Goal: Task Accomplishment & Management: Complete application form

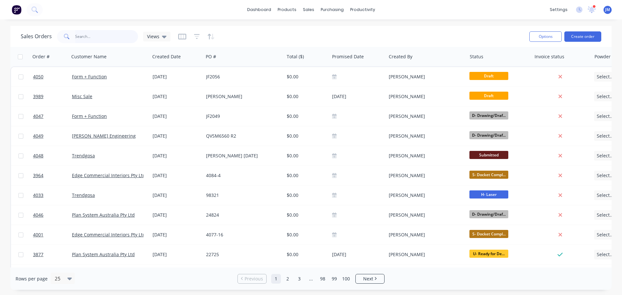
drag, startPoint x: 0, startPoint y: 0, endPoint x: 82, endPoint y: 37, distance: 90.1
click at [82, 37] on input "text" at bounding box center [106, 36] width 63 height 13
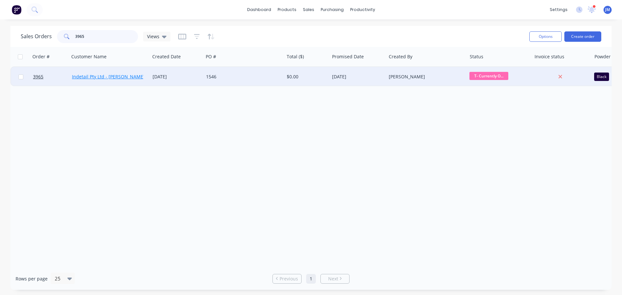
type input "3965"
click at [114, 77] on link "Indetail Pty Ltd - [PERSON_NAME]" at bounding box center [108, 77] width 73 height 6
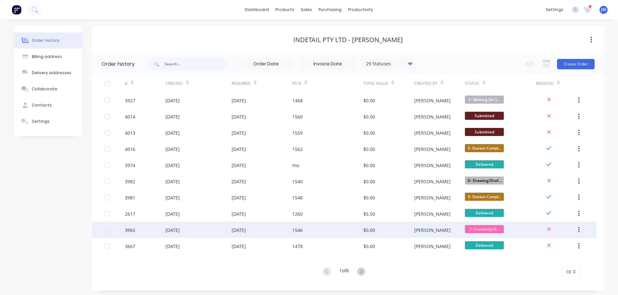
click at [246, 231] on div "22 Sep 2025" at bounding box center [238, 230] width 14 height 7
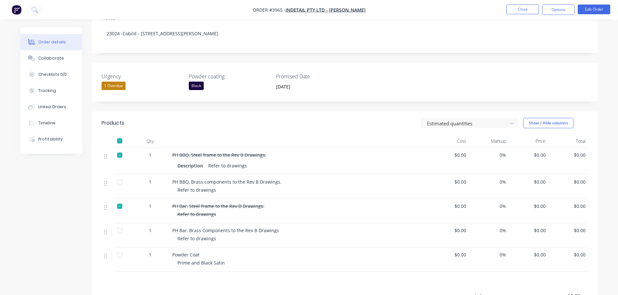
scroll to position [130, 0]
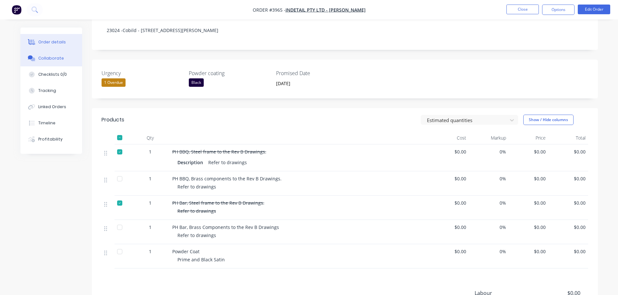
click at [58, 57] on div "Collaborate" at bounding box center [51, 58] width 26 height 6
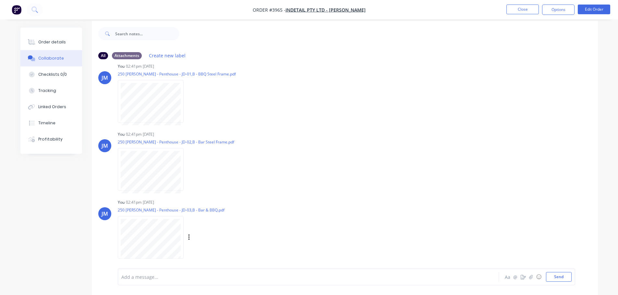
scroll to position [10, 0]
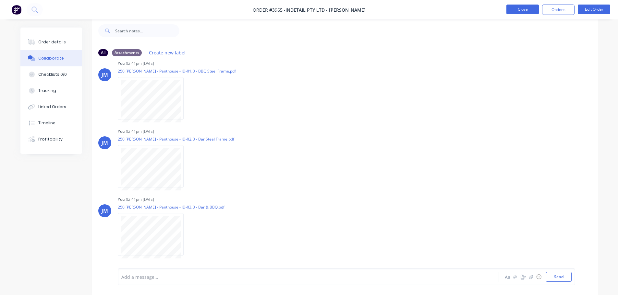
click at [522, 10] on button "Close" at bounding box center [522, 10] width 32 height 10
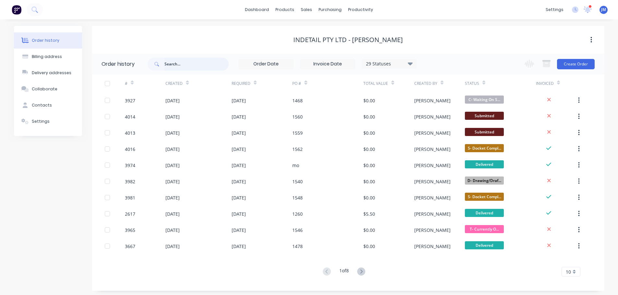
click at [187, 64] on input "text" at bounding box center [196, 64] width 64 height 13
click at [177, 65] on input "text" at bounding box center [196, 64] width 64 height 13
type input "3739"
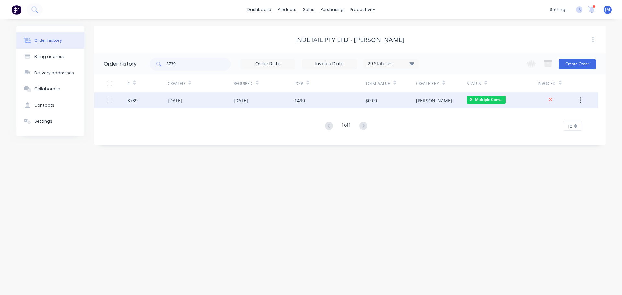
click at [248, 99] on div "30 Jul 2025" at bounding box center [241, 100] width 14 height 7
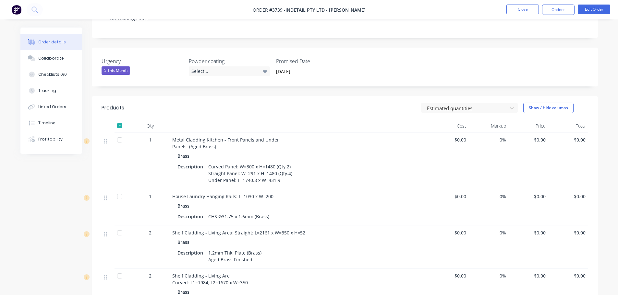
scroll to position [97, 0]
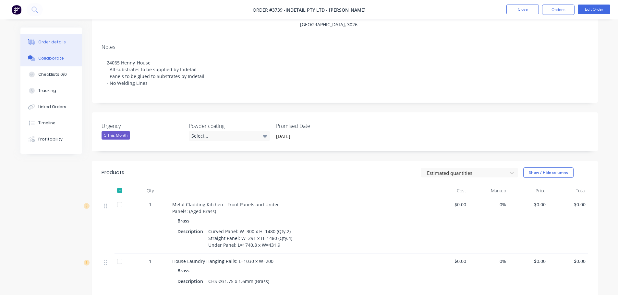
click at [59, 60] on div "Collaborate" at bounding box center [51, 58] width 26 height 6
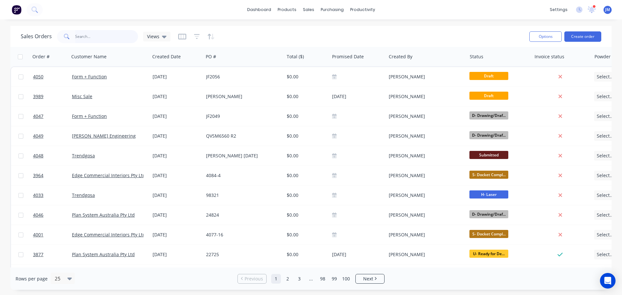
click at [100, 38] on input "text" at bounding box center [106, 36] width 63 height 13
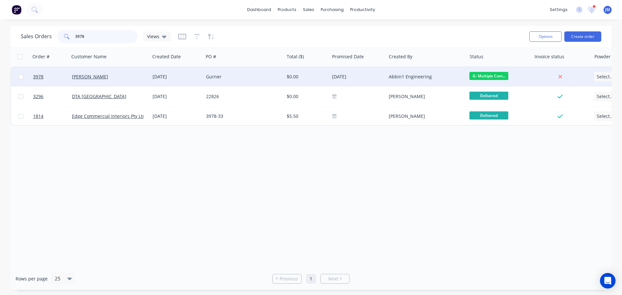
type input "3978"
click at [213, 79] on div "Gurner" at bounding box center [242, 77] width 72 height 6
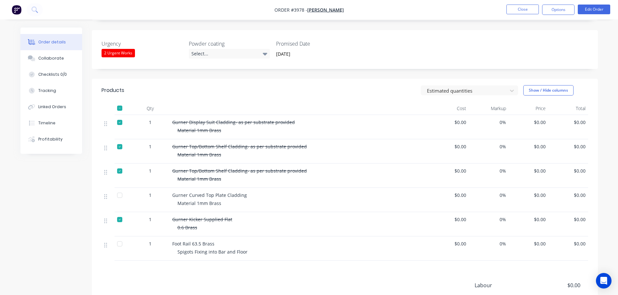
scroll to position [162, 0]
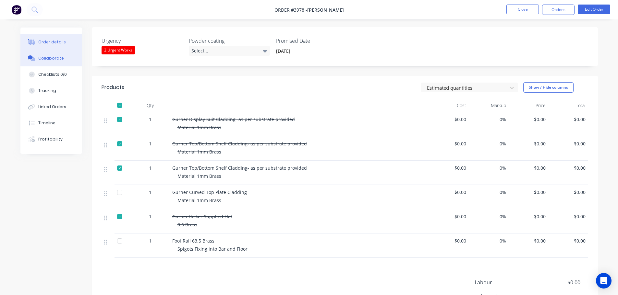
click at [60, 60] on div "Collaborate" at bounding box center [51, 58] width 26 height 6
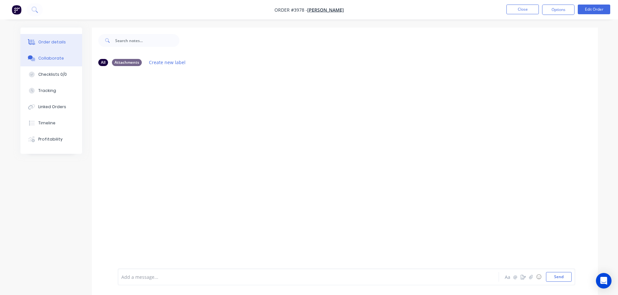
click at [50, 42] on div "Order details" at bounding box center [52, 42] width 28 height 6
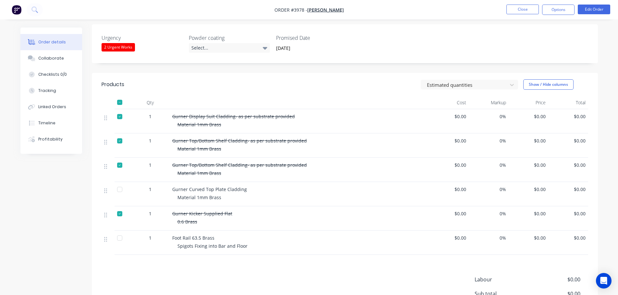
scroll to position [162, 0]
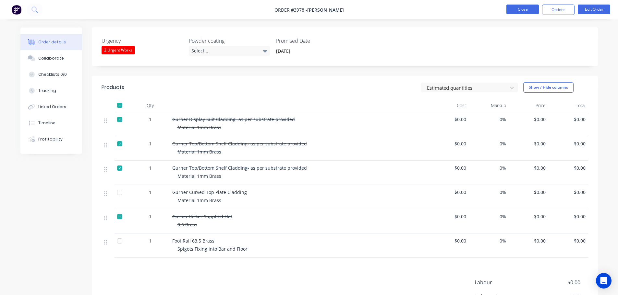
click at [519, 9] on button "Close" at bounding box center [522, 10] width 32 height 10
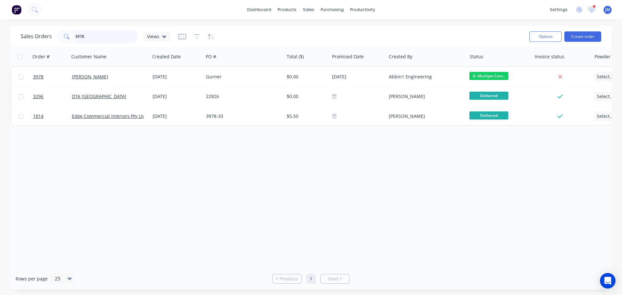
click at [89, 36] on input "3978" at bounding box center [106, 36] width 63 height 13
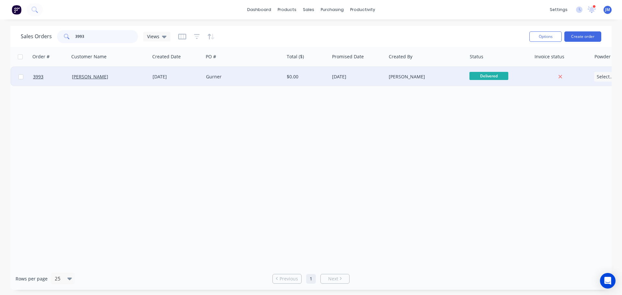
type input "3993"
click at [226, 74] on div "Gurner" at bounding box center [242, 77] width 72 height 6
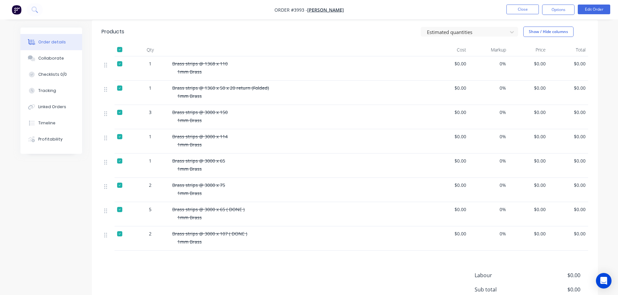
scroll to position [195, 0]
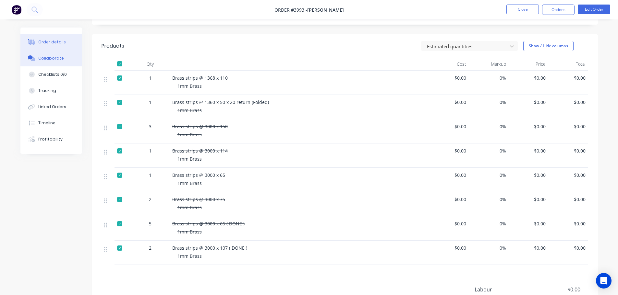
click at [59, 56] on div "Collaborate" at bounding box center [51, 58] width 26 height 6
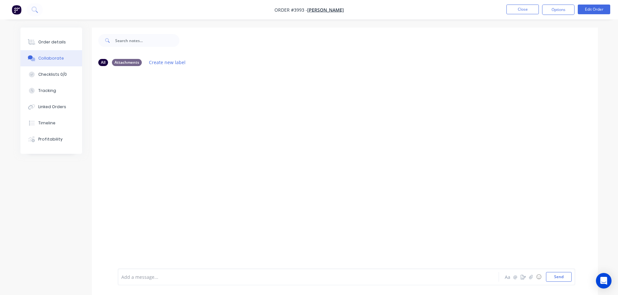
click at [256, 153] on div at bounding box center [345, 169] width 506 height 197
click at [56, 40] on div "Order details" at bounding box center [52, 42] width 28 height 6
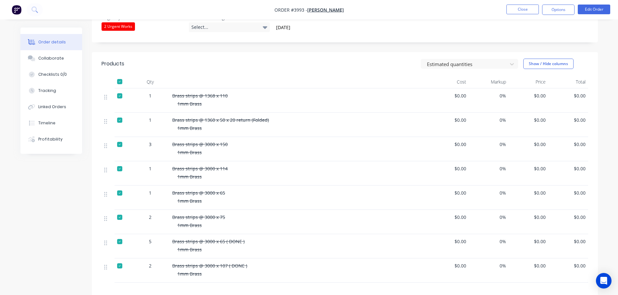
scroll to position [162, 0]
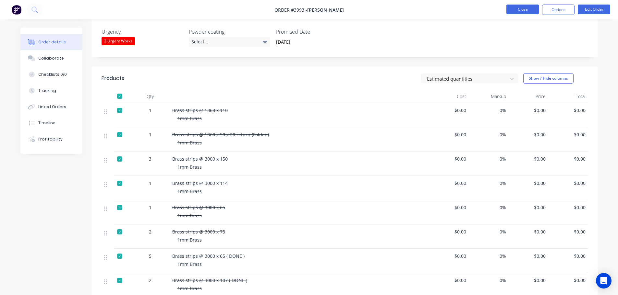
click at [531, 9] on button "Close" at bounding box center [522, 10] width 32 height 10
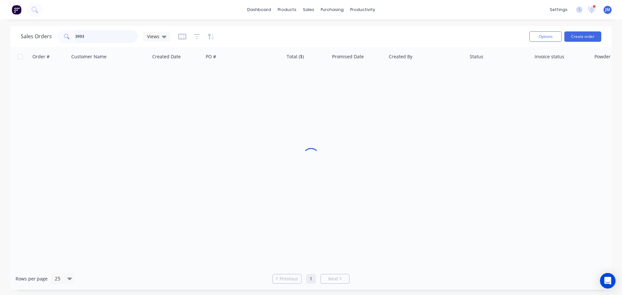
click at [88, 38] on input "3993" at bounding box center [106, 36] width 63 height 13
drag, startPoint x: 88, startPoint y: 38, endPoint x: 72, endPoint y: 36, distance: 16.6
click at [72, 36] on div "3993" at bounding box center [97, 36] width 81 height 13
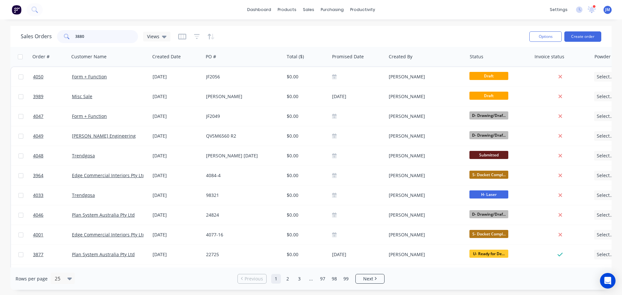
type input "3880"
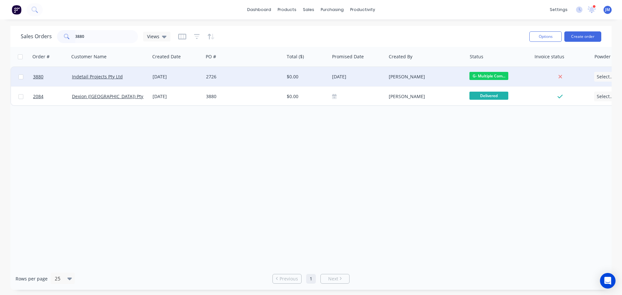
click at [217, 75] on div "2726" at bounding box center [242, 77] width 72 height 6
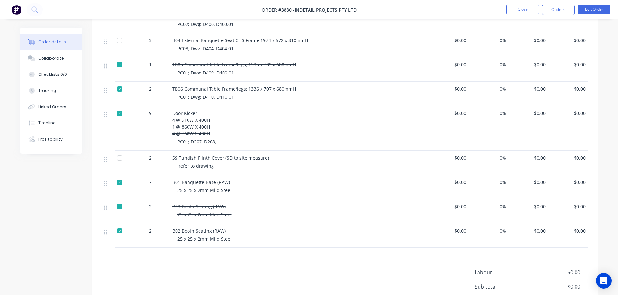
scroll to position [292, 0]
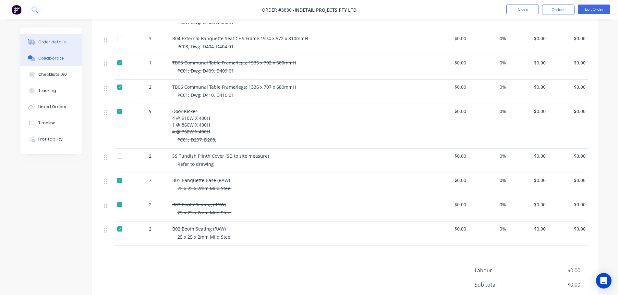
click at [53, 53] on button "Collaborate" at bounding box center [51, 58] width 62 height 16
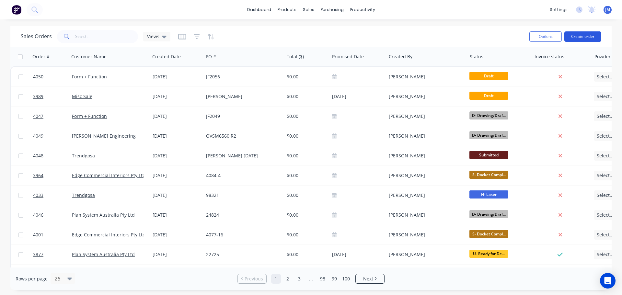
click at [583, 38] on button "Create order" at bounding box center [583, 36] width 37 height 10
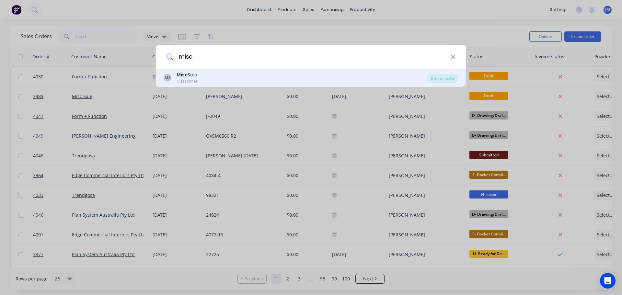
type input "misc"
click at [190, 79] on div "Customer" at bounding box center [187, 81] width 21 height 6
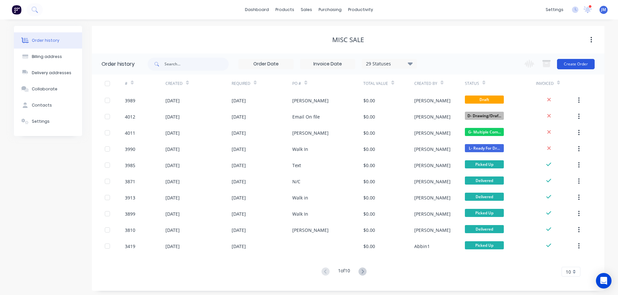
click at [577, 62] on button "Create Order" at bounding box center [576, 64] width 38 height 10
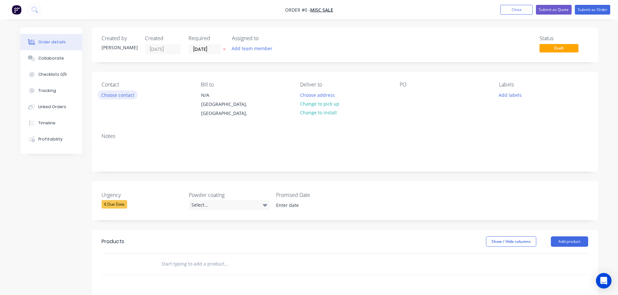
click at [122, 97] on button "Choose contact" at bounding box center [118, 94] width 40 height 9
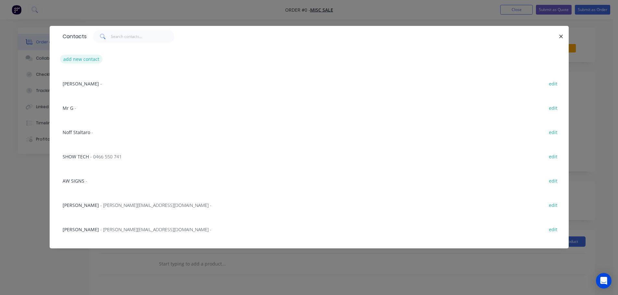
click at [87, 59] on button "add new contact" at bounding box center [81, 59] width 43 height 9
select select "AU"
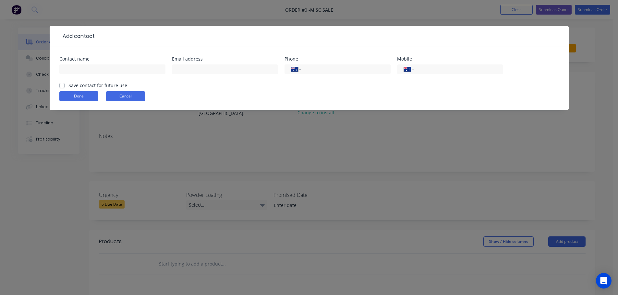
click at [135, 96] on button "Cancel" at bounding box center [125, 96] width 39 height 10
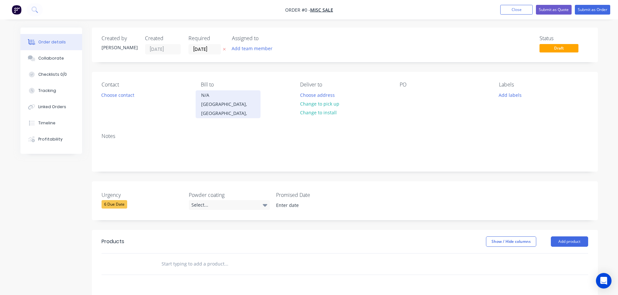
click at [209, 99] on div "N/A" at bounding box center [228, 95] width 54 height 9
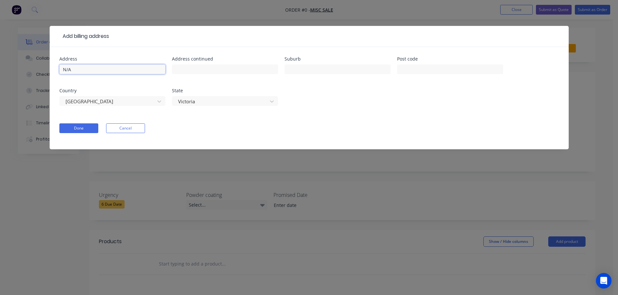
click at [110, 68] on input "N/A" at bounding box center [112, 70] width 106 height 10
click at [354, 81] on div at bounding box center [337, 72] width 106 height 19
click at [393, 12] on div "Add billing address Address N/A Address continued Suburb Post code Country [GEO…" at bounding box center [309, 147] width 618 height 295
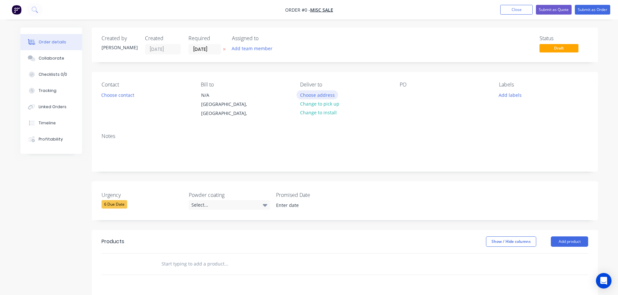
click at [307, 97] on button "Choose address" at bounding box center [316, 94] width 41 height 9
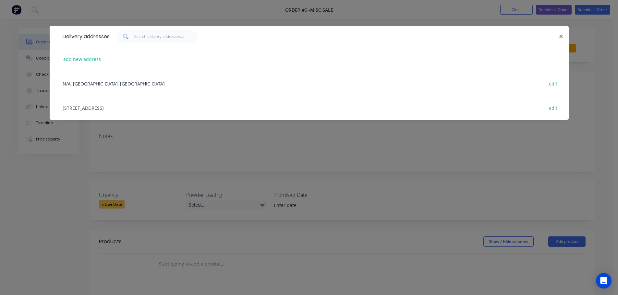
click at [100, 83] on div "N/A, [GEOGRAPHIC_DATA], [GEOGRAPHIC_DATA] edit" at bounding box center [308, 83] width 499 height 24
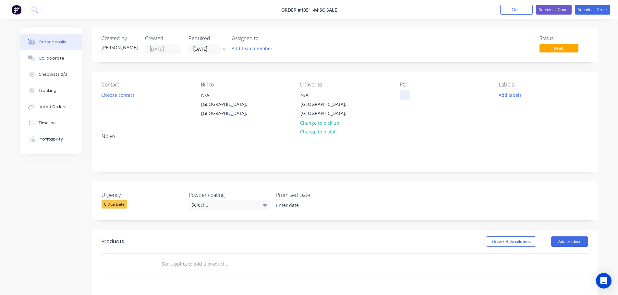
click at [401, 96] on div at bounding box center [404, 94] width 10 height 9
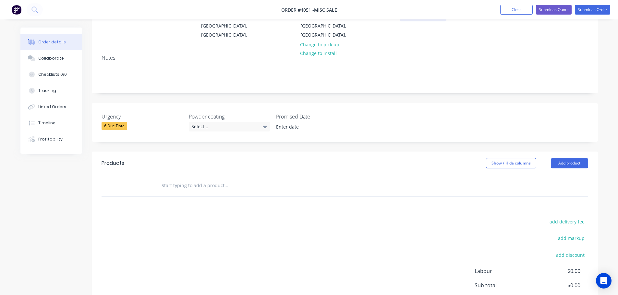
scroll to position [97, 0]
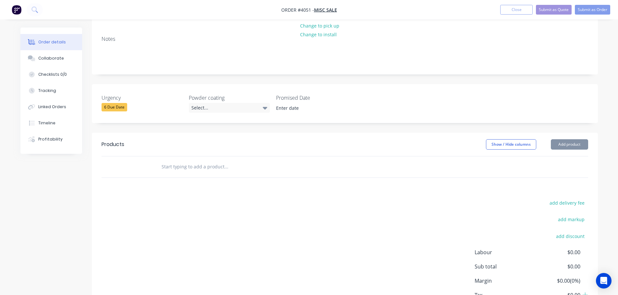
click at [179, 160] on input "text" at bounding box center [226, 166] width 130 height 13
click at [575, 139] on button "Add product" at bounding box center [568, 144] width 37 height 10
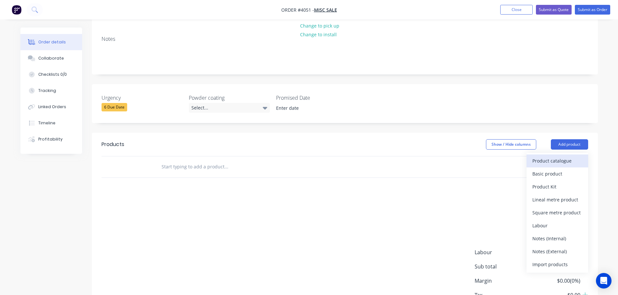
click at [539, 156] on div "Product catalogue" at bounding box center [557, 160] width 50 height 9
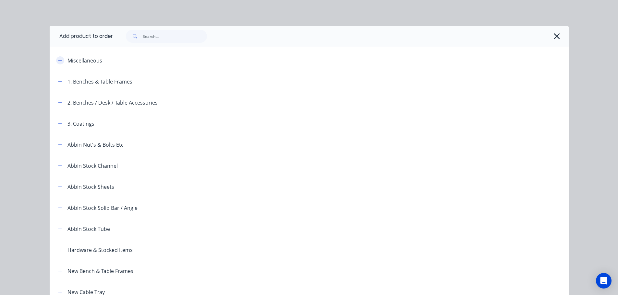
click at [58, 61] on icon "button" at bounding box center [60, 60] width 4 height 5
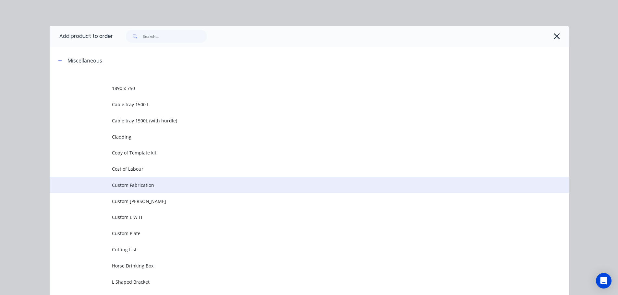
click at [120, 185] on span "Custom Fabrication" at bounding box center [294, 185] width 365 height 7
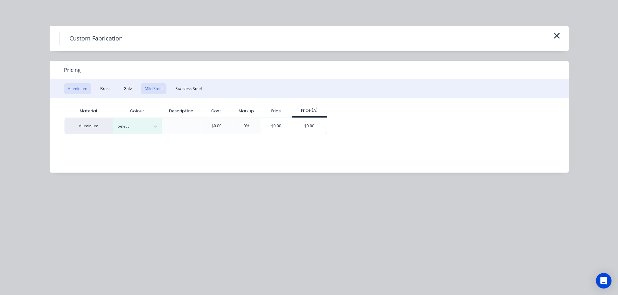
click at [165, 88] on button "Mild Steel" at bounding box center [154, 88] width 26 height 11
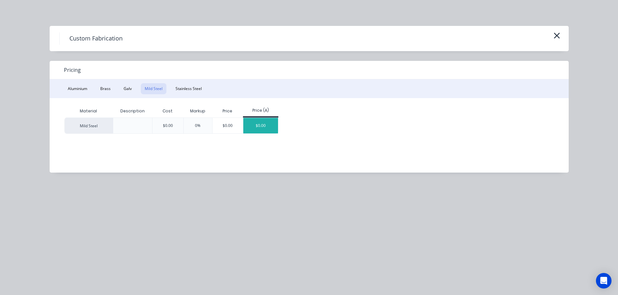
click at [267, 126] on div "$0.00" at bounding box center [260, 126] width 35 height 16
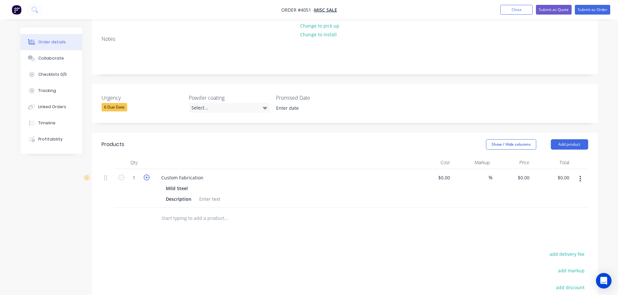
click at [147, 175] on icon "button" at bounding box center [147, 178] width 6 height 6
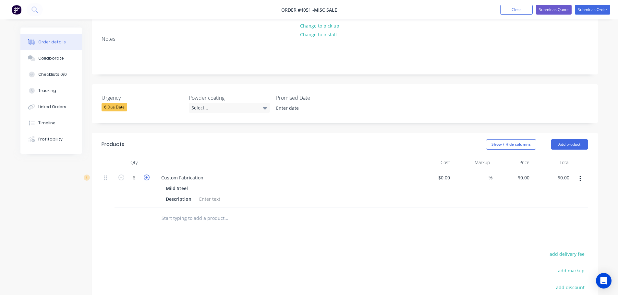
click at [147, 175] on icon "button" at bounding box center [147, 178] width 6 height 6
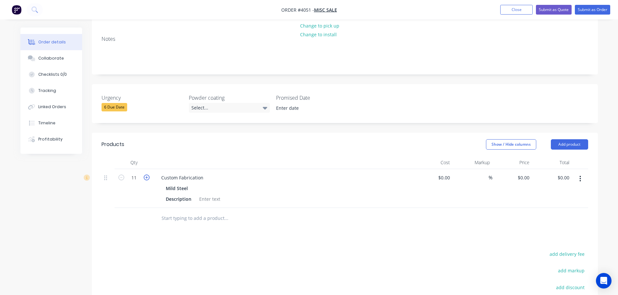
click at [147, 175] on icon "button" at bounding box center [147, 178] width 6 height 6
type input "12"
click at [197, 173] on div "Custom Fabrication" at bounding box center [182, 177] width 53 height 9
drag, startPoint x: 207, startPoint y: 171, endPoint x: 154, endPoint y: 169, distance: 53.2
click at [154, 169] on div "Custom Fabrication Mild Steel Description" at bounding box center [282, 188] width 259 height 39
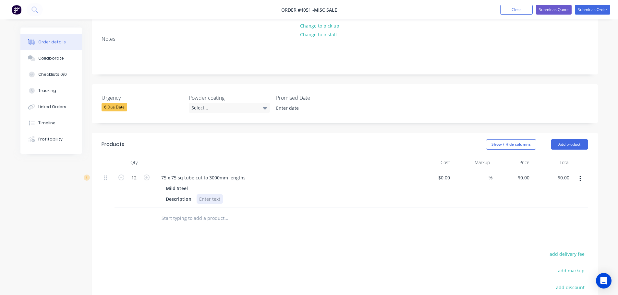
click at [209, 195] on div at bounding box center [209, 199] width 26 height 9
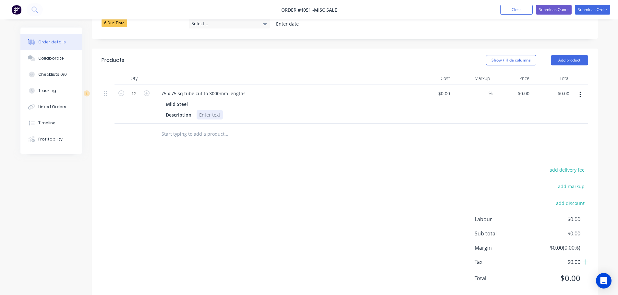
scroll to position [189, 0]
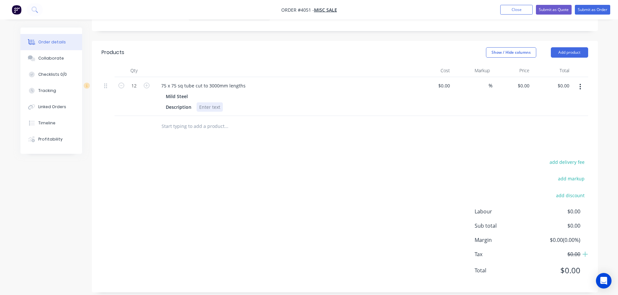
click at [214, 104] on div at bounding box center [209, 106] width 26 height 9
click at [261, 107] on div "75 x 75 sq tube cut to 3000mm lengths Mild Steel Description p/c black" at bounding box center [282, 96] width 259 height 39
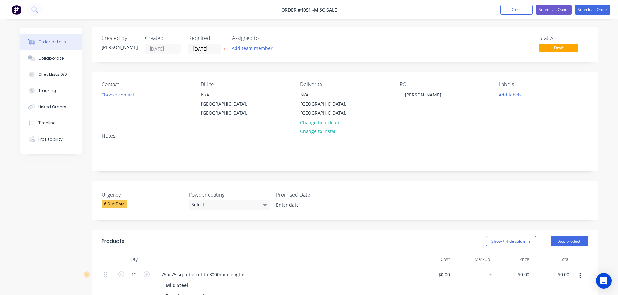
scroll to position [0, 0]
click at [592, 7] on button "Submit as Order" at bounding box center [591, 10] width 35 height 10
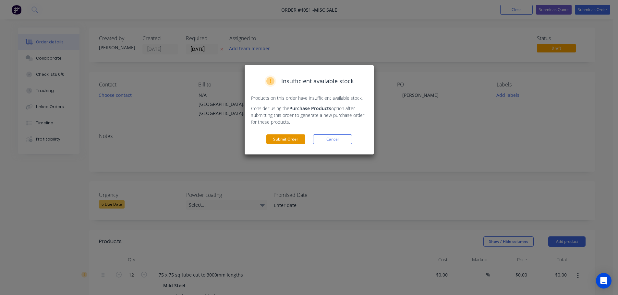
click at [290, 139] on button "Submit Order" at bounding box center [285, 140] width 39 height 10
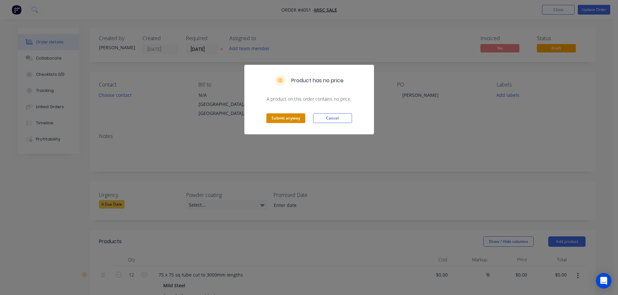
click at [292, 118] on button "Submit anyway" at bounding box center [285, 118] width 39 height 10
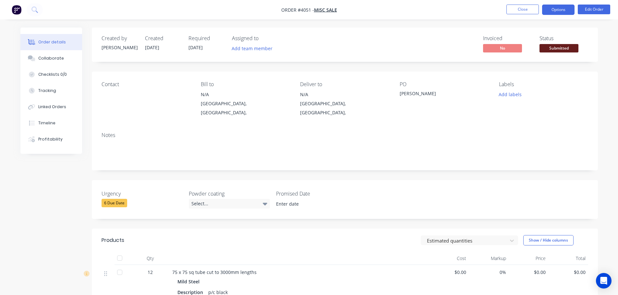
click at [567, 10] on button "Options" at bounding box center [558, 10] width 32 height 10
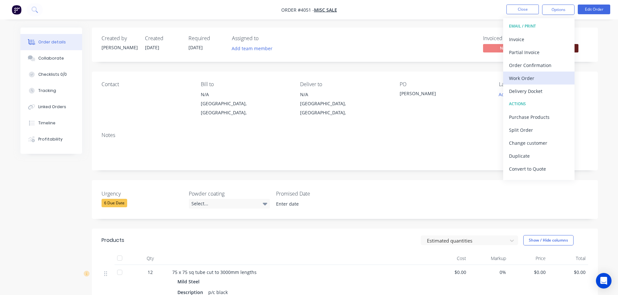
click at [520, 82] on div "Work Order" at bounding box center [539, 78] width 60 height 9
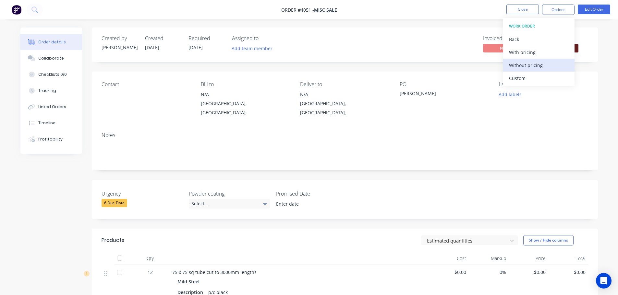
click at [521, 62] on div "Without pricing" at bounding box center [539, 65] width 60 height 9
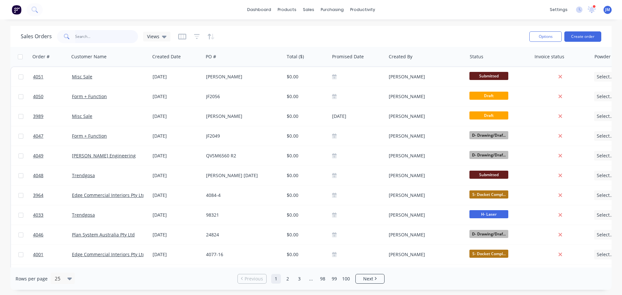
click at [78, 35] on input "text" at bounding box center [106, 36] width 63 height 13
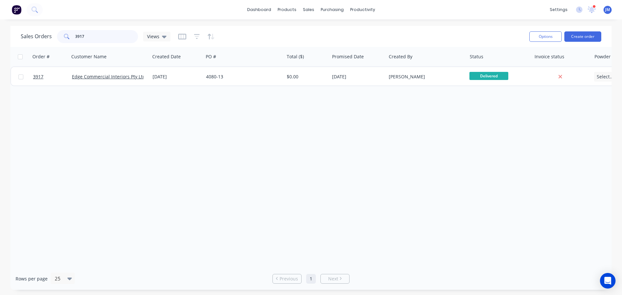
drag, startPoint x: 104, startPoint y: 37, endPoint x: 69, endPoint y: 34, distance: 35.1
click at [69, 34] on div "3917" at bounding box center [97, 36] width 81 height 13
type input "gurner"
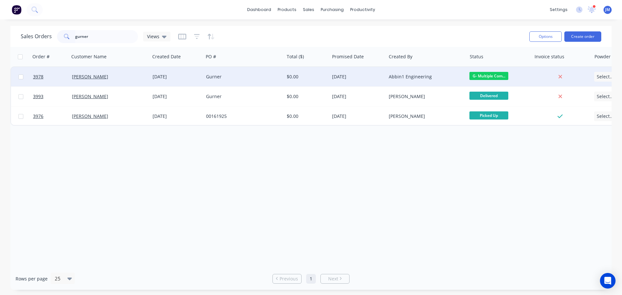
click at [125, 80] on div "[PERSON_NAME]" at bounding box center [109, 76] width 81 height 19
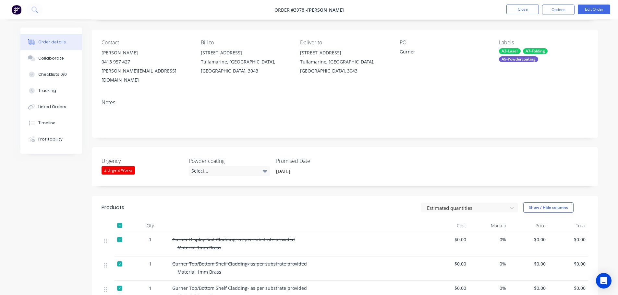
scroll to position [166, 0]
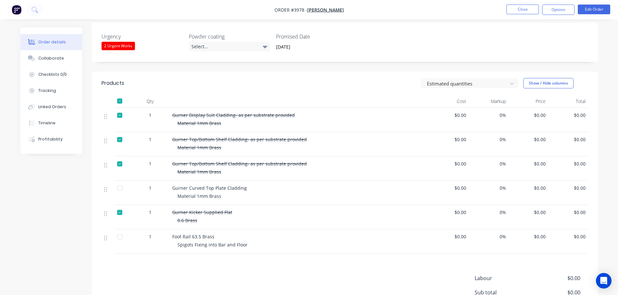
click at [121, 182] on div at bounding box center [119, 188] width 13 height 13
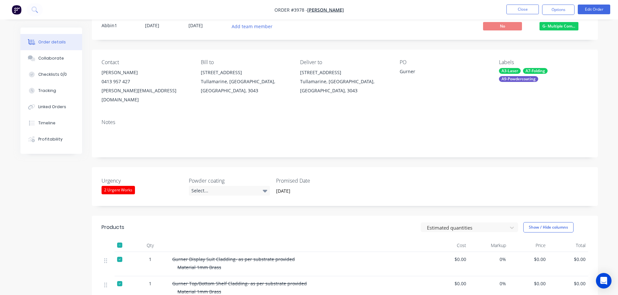
scroll to position [0, 0]
